Goal: Check status

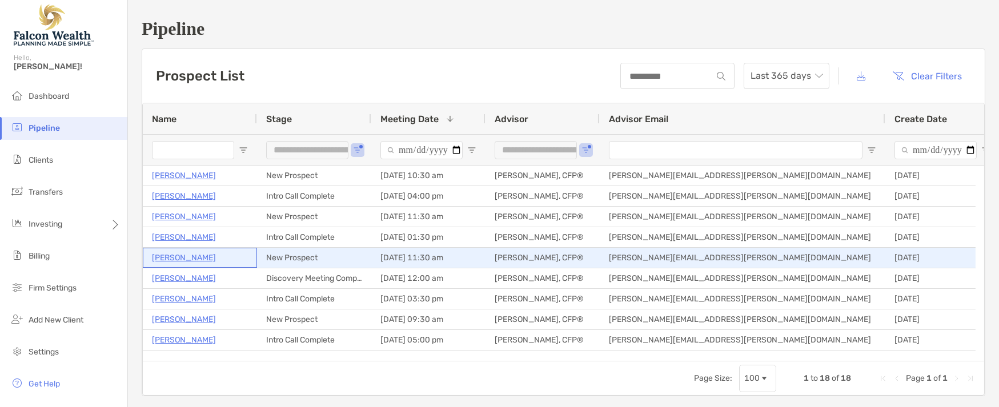
click at [172, 258] on p "[PERSON_NAME]" at bounding box center [184, 258] width 64 height 14
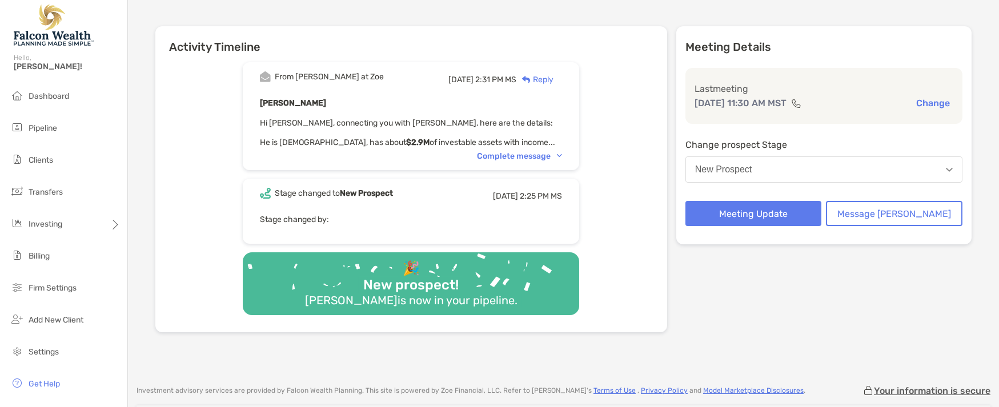
scroll to position [133, 0]
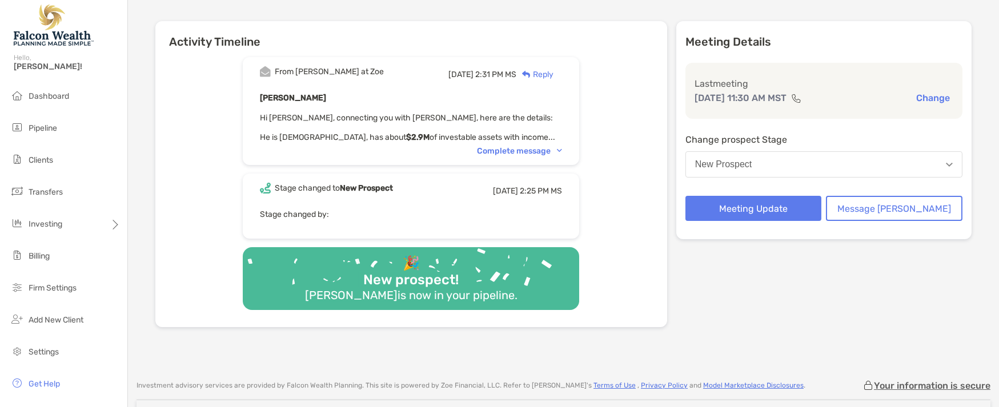
click at [562, 149] on img at bounding box center [559, 150] width 5 height 3
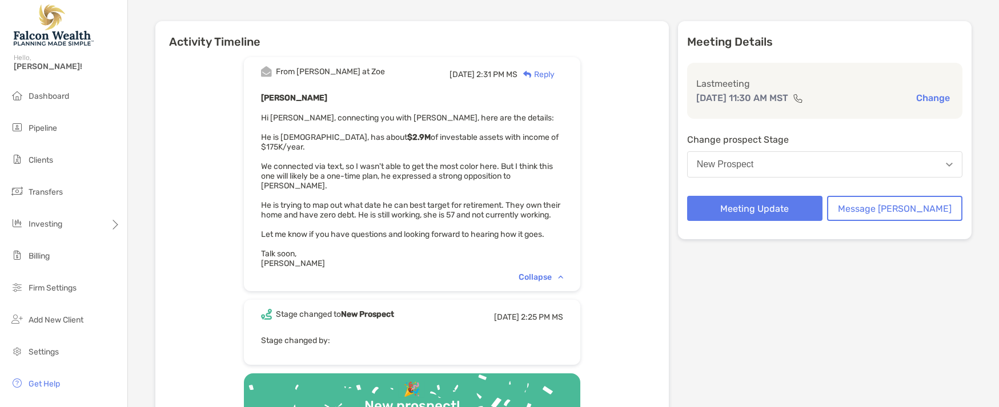
scroll to position [152, 0]
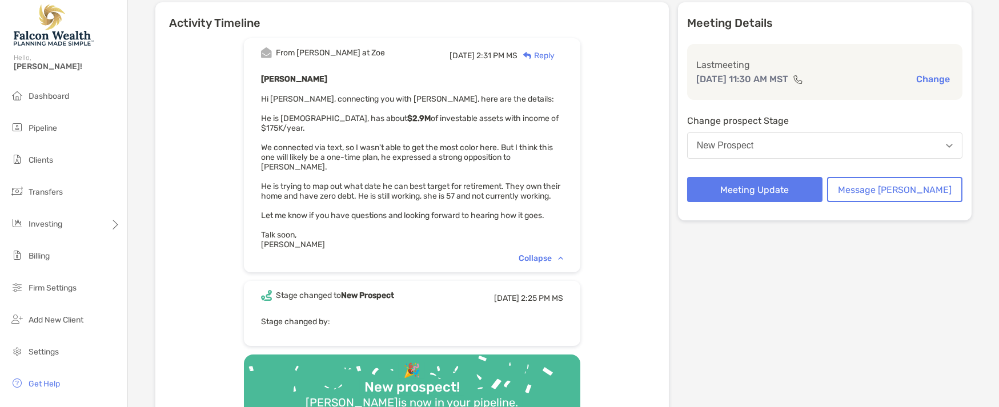
click at [929, 272] on div "Meeting Details Last meeting [DATE] 11:30 AM MST Change Change prospect Stage N…" at bounding box center [825, 218] width 294 height 432
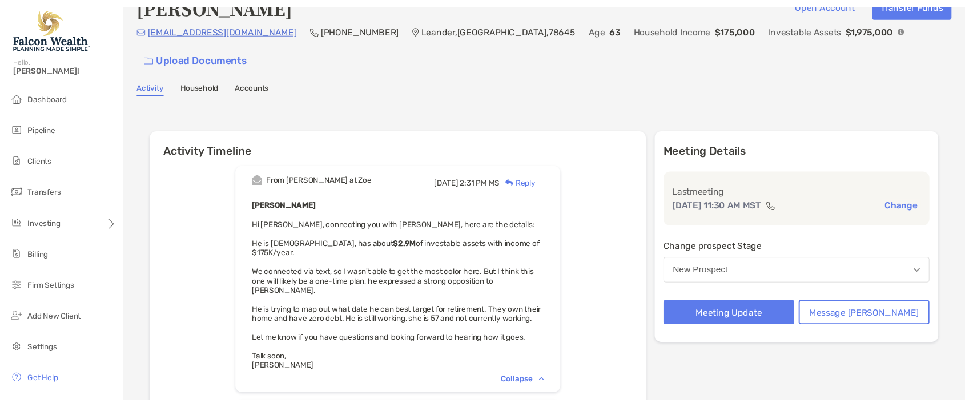
scroll to position [19, 0]
